Goal: Task Accomplishment & Management: Use online tool/utility

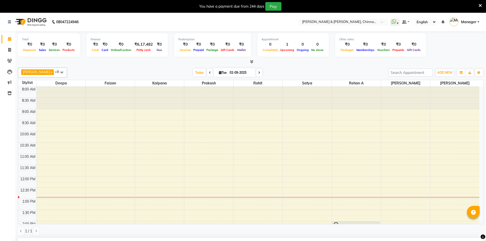
select select "86530"
select select "840"
select select "tentative"
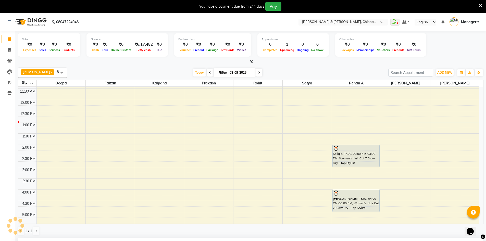
scroll to position [30, 0]
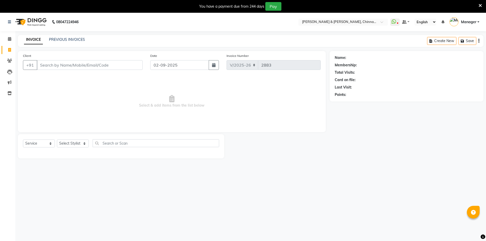
select select "7388"
select select "service"
click at [84, 143] on select "Select Stylist Admin Chrispin Deepa Dingg support Faizan Kalpana Kalyan Kenny M…" at bounding box center [73, 144] width 32 height 8
select select "67348"
click at [57, 140] on select "Select Stylist Admin Chrispin Deepa Dingg support Faizan Kalpana Kalyan Kenny M…" at bounding box center [73, 144] width 32 height 8
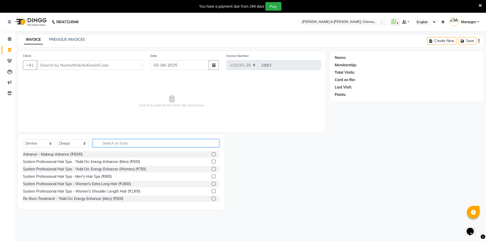
click at [135, 143] on input "text" at bounding box center [156, 143] width 127 height 8
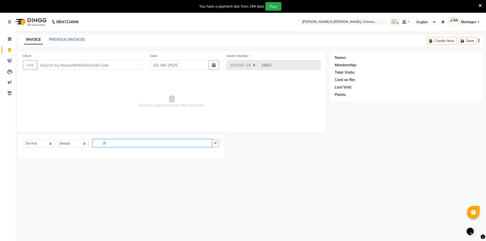
type input "d"
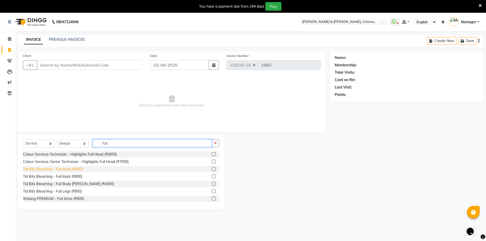
type input "full"
click at [79, 168] on div "Tid Bits Bleaching - Full Arms (₹600)" at bounding box center [53, 169] width 60 height 5
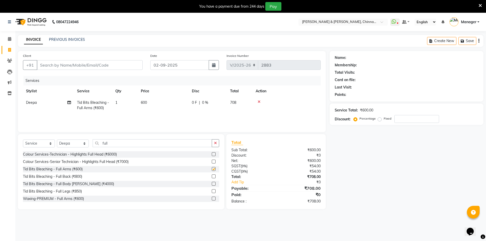
checkbox input "false"
click at [212, 143] on button "button" at bounding box center [215, 143] width 7 height 8
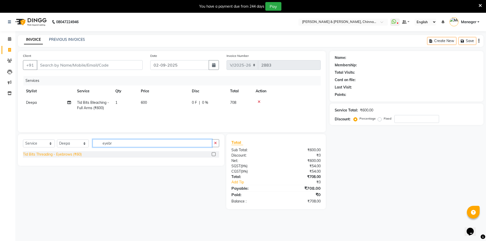
type input "eyebr"
click at [66, 156] on div "Tid Bits Threading - Eyebrows (₹60)" at bounding box center [52, 154] width 59 height 5
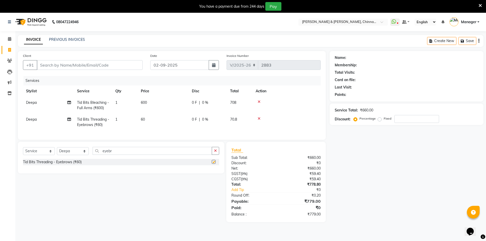
checkbox input "false"
click at [217, 153] on icon "button" at bounding box center [215, 151] width 3 height 4
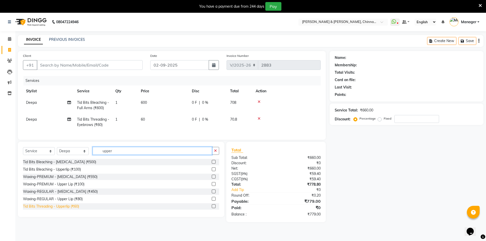
type input "upper"
click at [62, 209] on div "Tid Bits Threading - Upperlip (₹60)" at bounding box center [51, 206] width 56 height 5
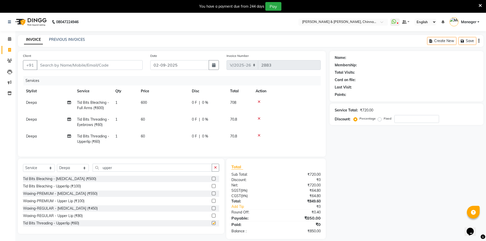
checkbox input "false"
click at [217, 172] on button "button" at bounding box center [215, 168] width 7 height 8
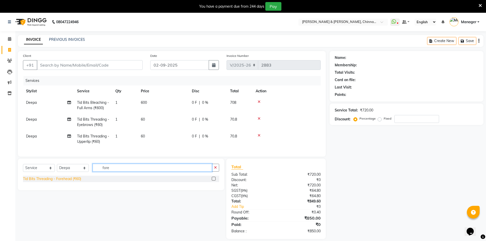
type input "fore"
click at [68, 182] on div "Tid Bits Threading - Forehead (₹60)" at bounding box center [52, 178] width 58 height 5
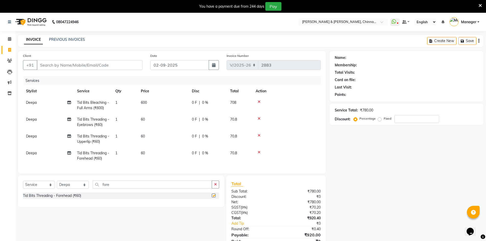
checkbox input "false"
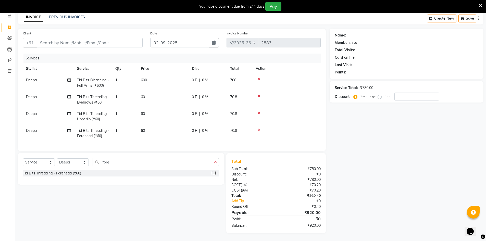
scroll to position [26, 0]
click at [107, 38] on input "Client" at bounding box center [90, 43] width 106 height 10
type input "7"
type input "0"
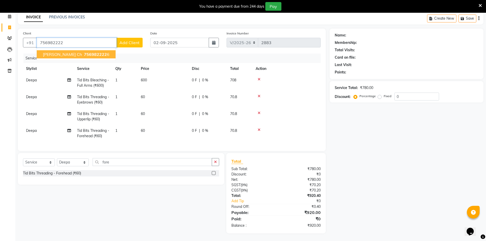
click at [84, 52] on span "756982222" at bounding box center [95, 54] width 23 height 5
type input "7569822226"
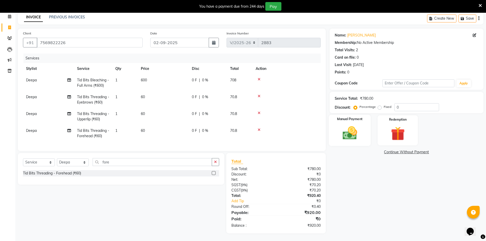
click at [338, 126] on div "Manual Payment" at bounding box center [350, 130] width 42 height 31
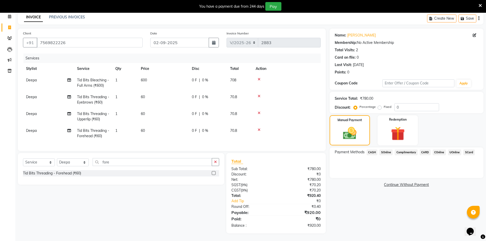
click at [454, 150] on span "UOnline" at bounding box center [455, 153] width 14 height 6
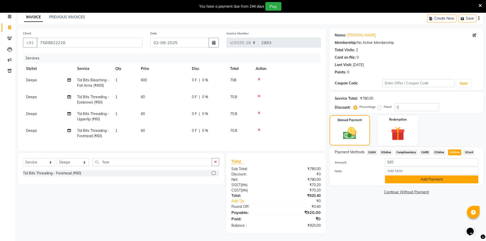
click at [449, 178] on button "Add Payment" at bounding box center [431, 180] width 93 height 8
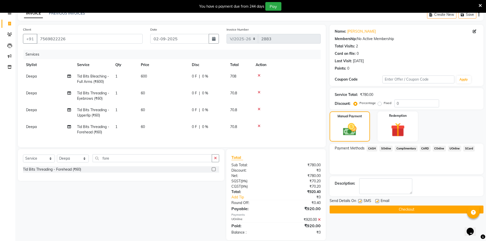
click at [428, 209] on button "Checkout" at bounding box center [407, 210] width 154 height 8
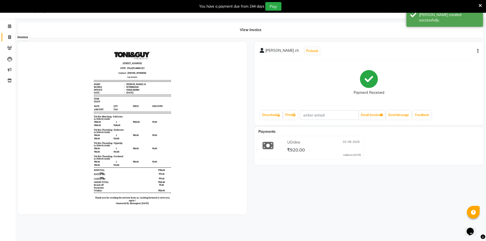
click at [10, 36] on icon at bounding box center [9, 37] width 3 height 4
select select "service"
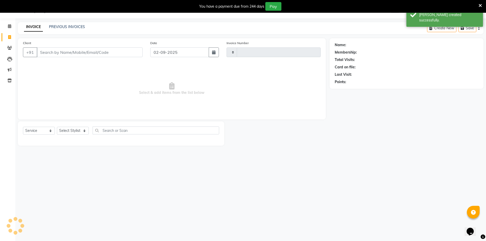
type input "2884"
select select "7388"
